Goal: Task Accomplishment & Management: Manage account settings

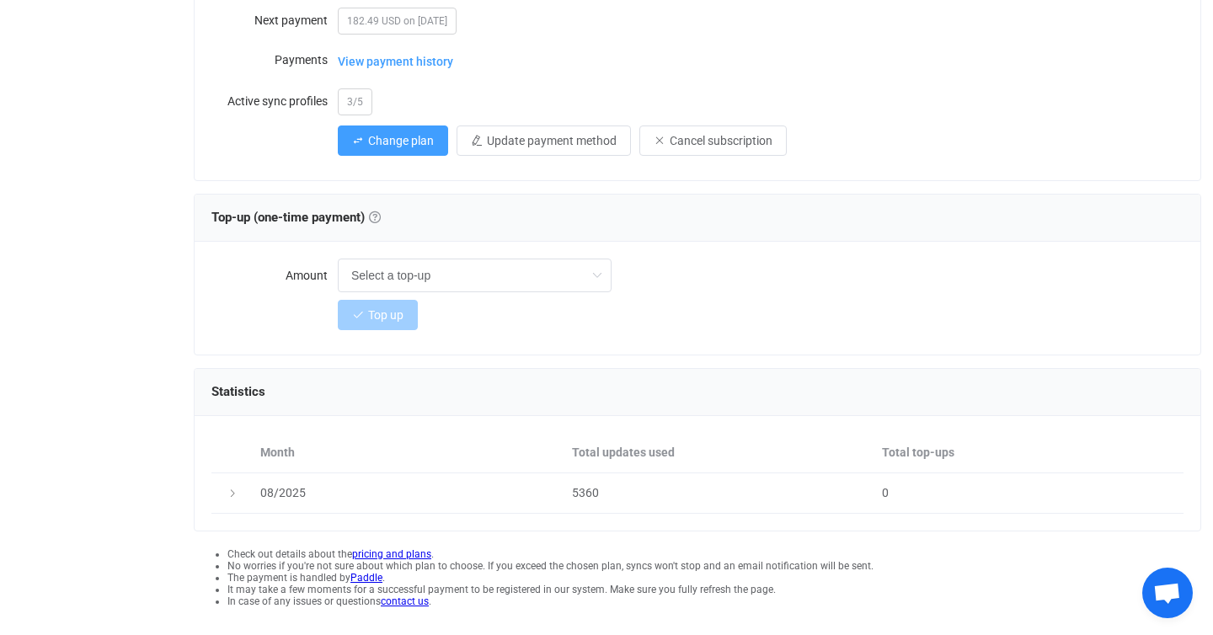
scroll to position [333, 0]
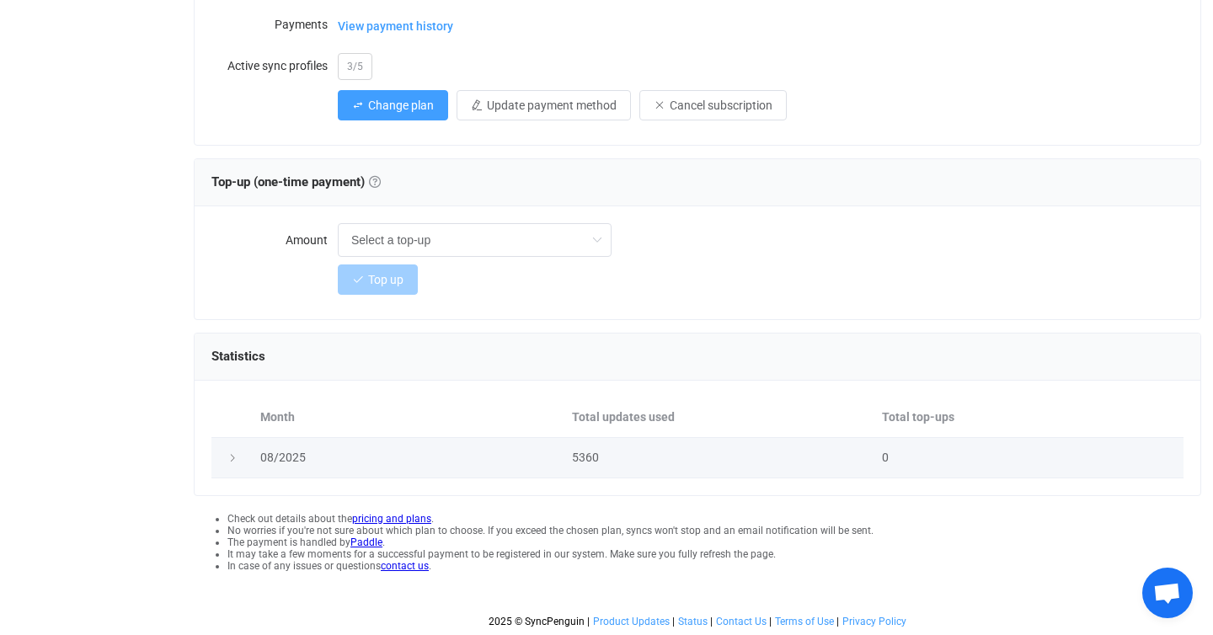
click at [226, 457] on div at bounding box center [232, 457] width 24 height 17
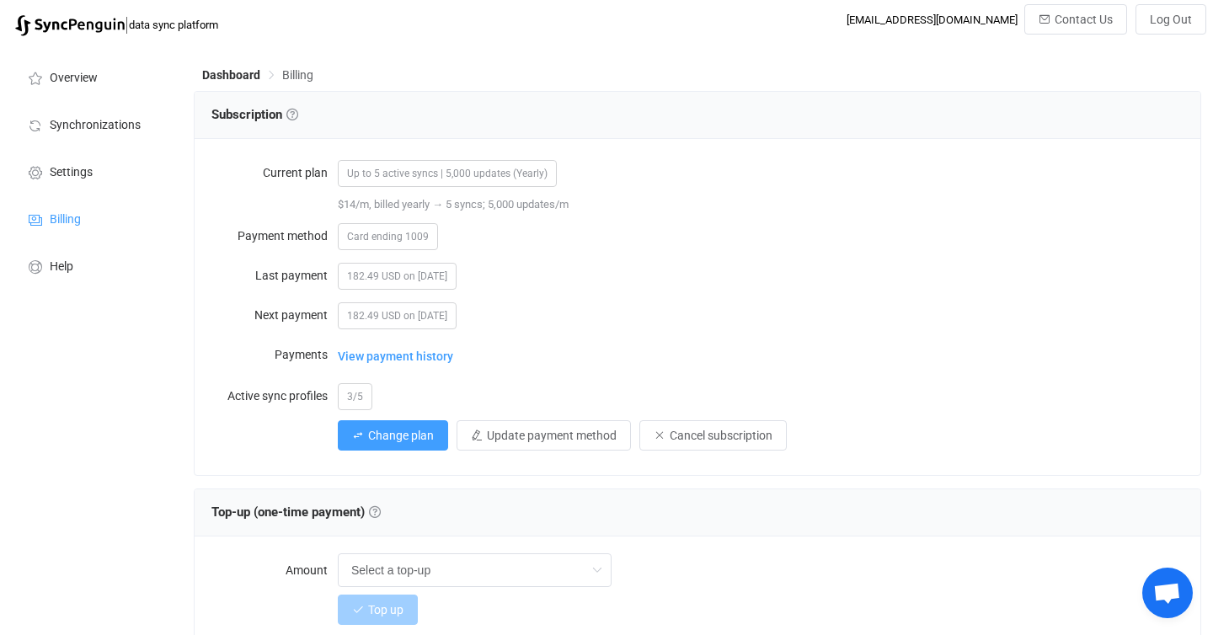
scroll to position [0, 0]
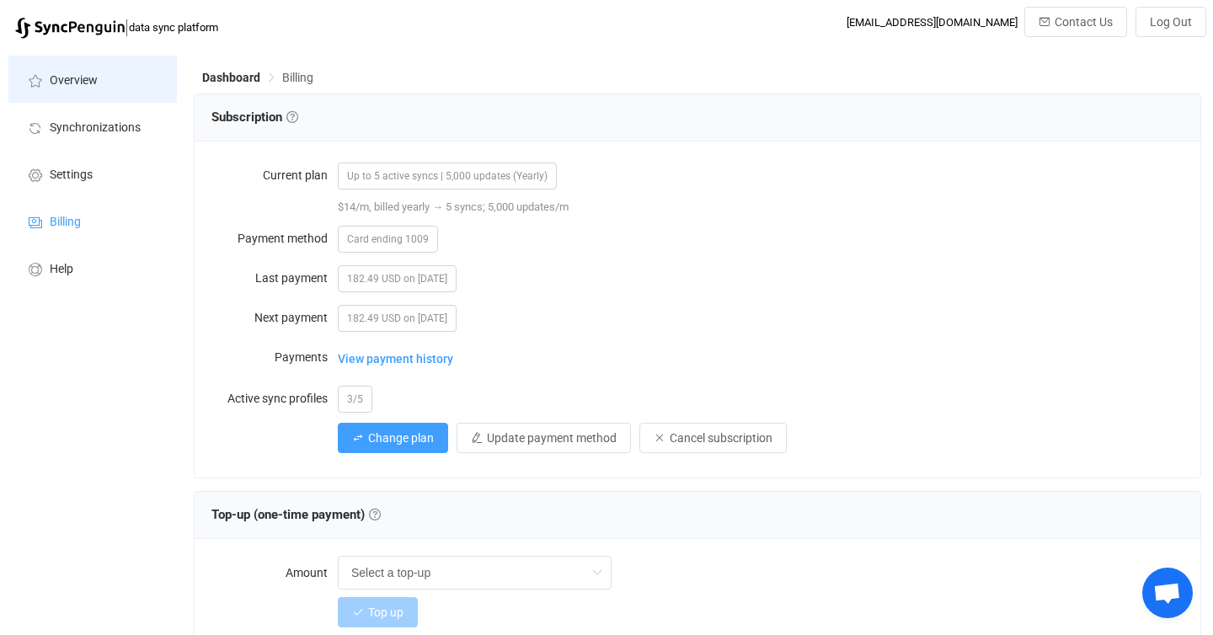
click at [67, 88] on li "Overview" at bounding box center [92, 79] width 168 height 47
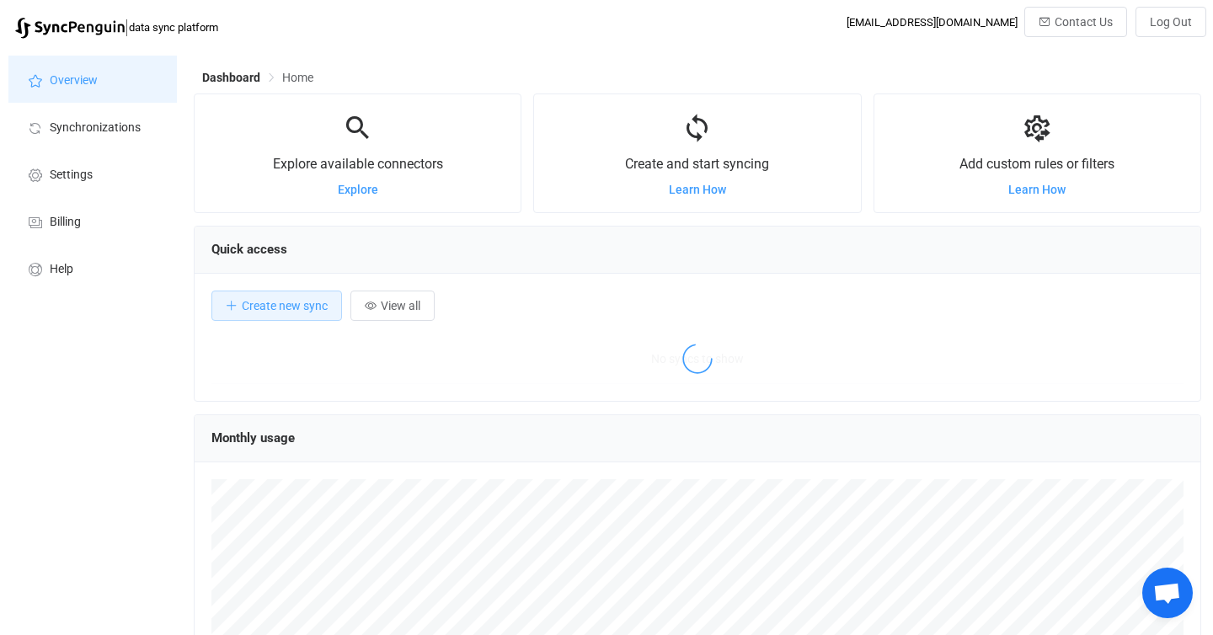
scroll to position [327, 1007]
